Goal: Check status: Check status

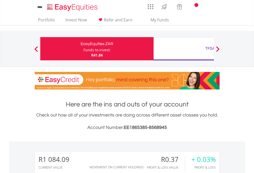
scroll to position [49, 81]
click at [84, 49] on div "Funds to invest:" at bounding box center [97, 49] width 27 height 5
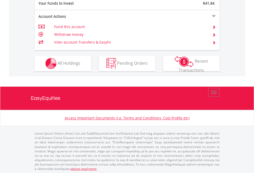
scroll to position [514, 0]
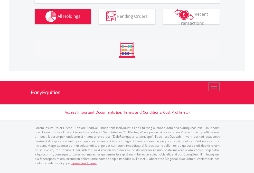
scroll to position [49, 81]
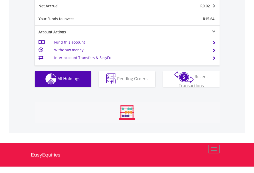
scroll to position [49, 81]
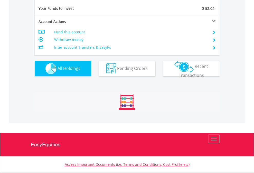
scroll to position [572, 0]
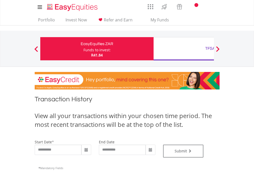
type input "**********"
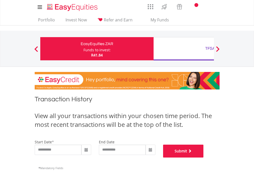
click at [204, 157] on button "Submit" at bounding box center [183, 150] width 41 height 13
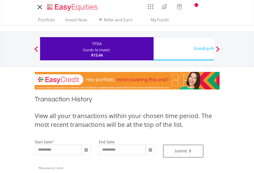
type input "**********"
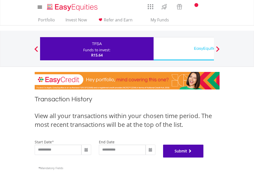
click at [204, 157] on button "Submit" at bounding box center [183, 150] width 41 height 13
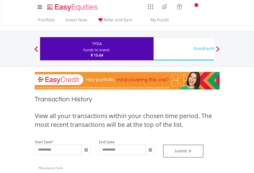
click at [184, 49] on div "EasyEquities USD" at bounding box center [210, 48] width 107 height 7
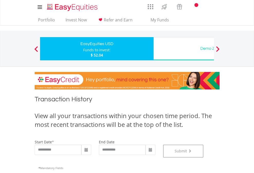
scroll to position [209, 0]
